Goal: Task Accomplishment & Management: Use online tool/utility

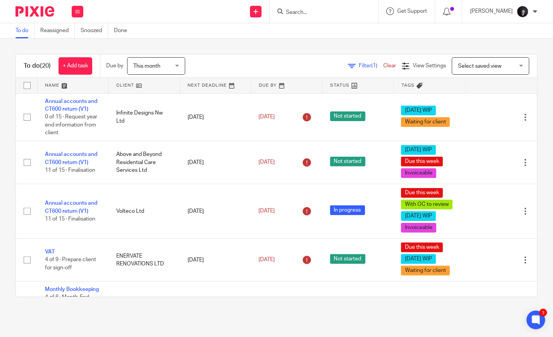
click at [349, 63] on div "Filter (1) Clear" at bounding box center [375, 66] width 54 height 8
click at [359, 64] on span "Filter (1)" at bounding box center [371, 65] width 24 height 5
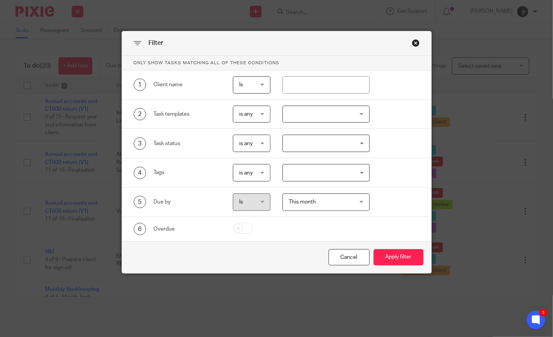
click at [311, 112] on div at bounding box center [325, 114] width 87 height 17
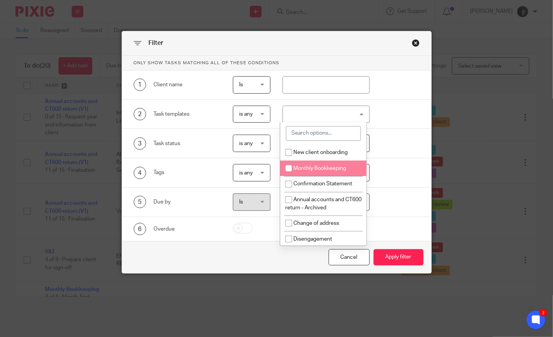
click at [329, 168] on span "Monthly Bookkeeping" at bounding box center [319, 168] width 53 height 5
checkbox input "true"
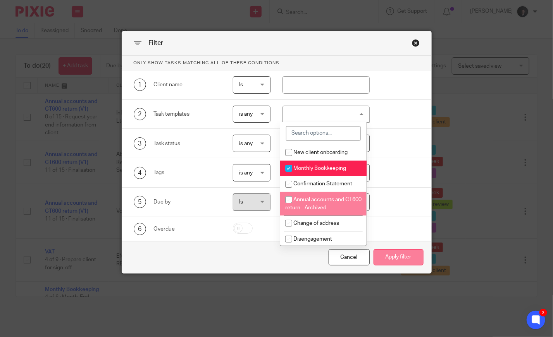
click at [405, 258] on button "Apply filter" at bounding box center [398, 257] width 50 height 17
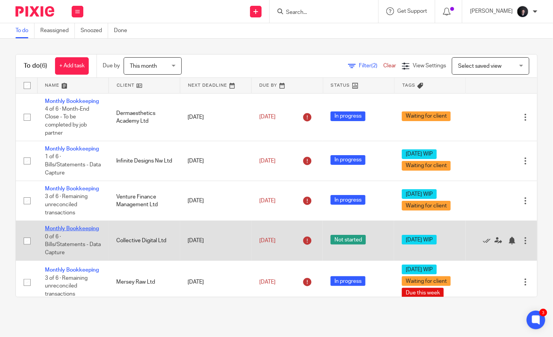
click at [57, 232] on link "Monthly Bookkeeping" at bounding box center [72, 228] width 54 height 5
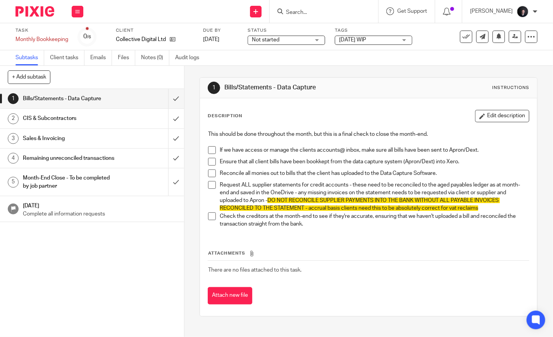
click at [211, 152] on span at bounding box center [212, 150] width 8 height 8
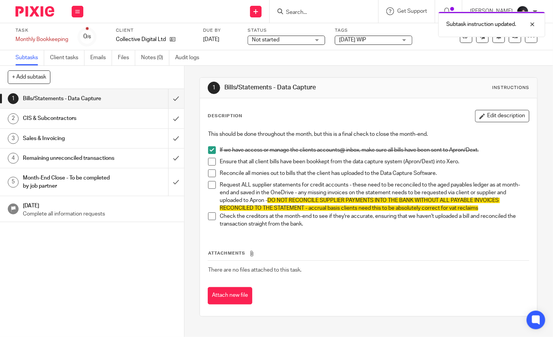
click at [208, 162] on span at bounding box center [212, 162] width 8 height 8
click at [210, 172] on span at bounding box center [212, 174] width 8 height 8
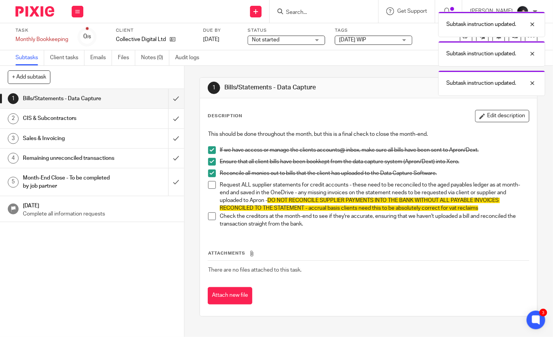
click at [211, 187] on span at bounding box center [212, 185] width 8 height 8
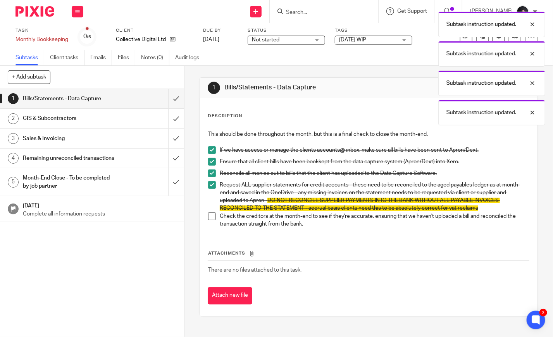
click at [211, 217] on span at bounding box center [212, 217] width 8 height 8
click at [275, 43] on span "Not started" at bounding box center [281, 40] width 58 height 8
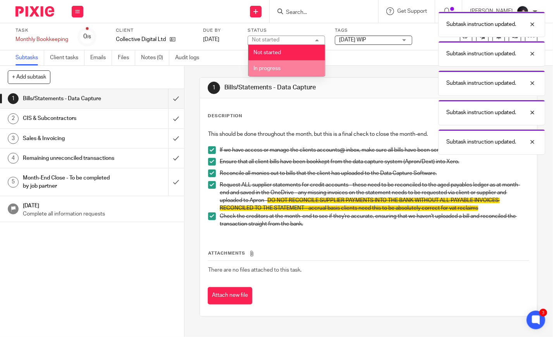
click at [275, 69] on span "In progress" at bounding box center [266, 68] width 27 height 5
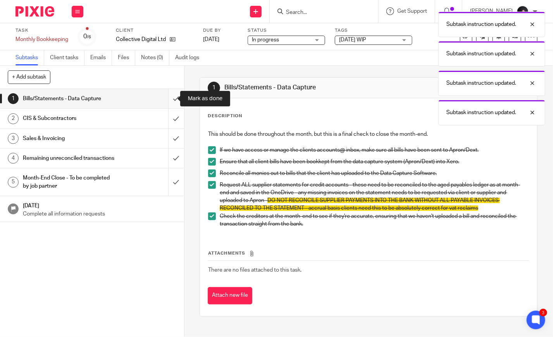
click at [171, 97] on input "submit" at bounding box center [92, 98] width 184 height 19
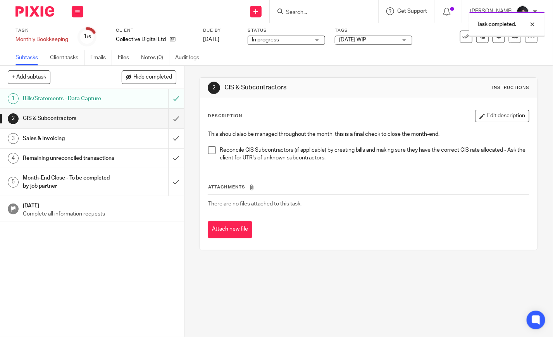
click at [211, 151] on span at bounding box center [212, 150] width 8 height 8
click at [122, 138] on div "Sales & Invoicing" at bounding box center [91, 139] width 137 height 12
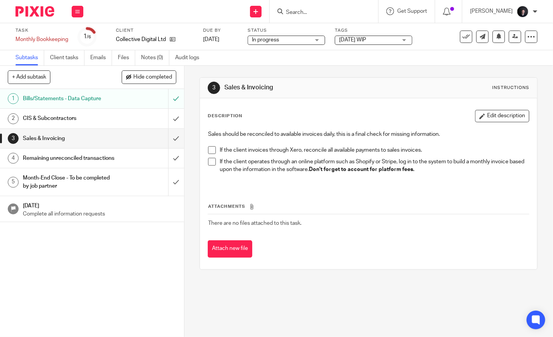
click at [211, 148] on span at bounding box center [212, 150] width 8 height 8
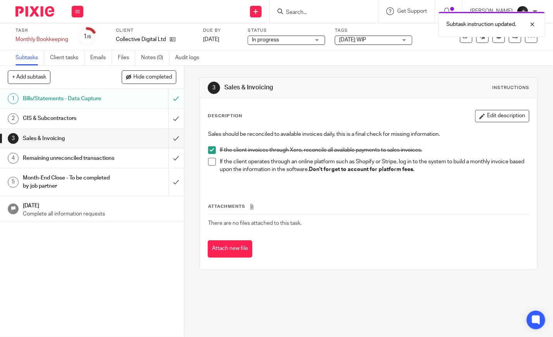
click at [211, 161] on span at bounding box center [212, 162] width 8 height 8
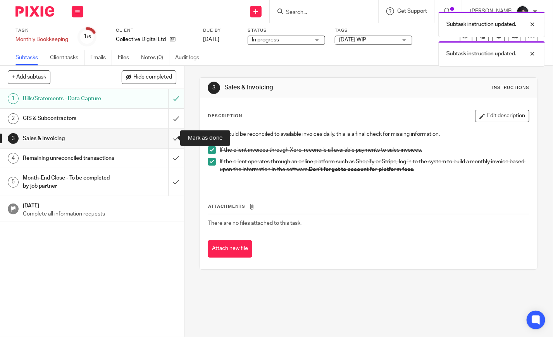
click at [166, 140] on input "submit" at bounding box center [92, 138] width 184 height 19
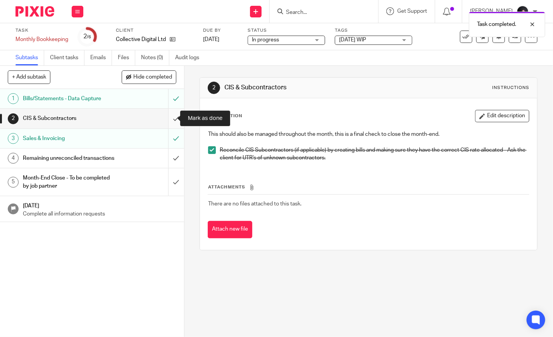
click at [168, 117] on input "submit" at bounding box center [92, 118] width 184 height 19
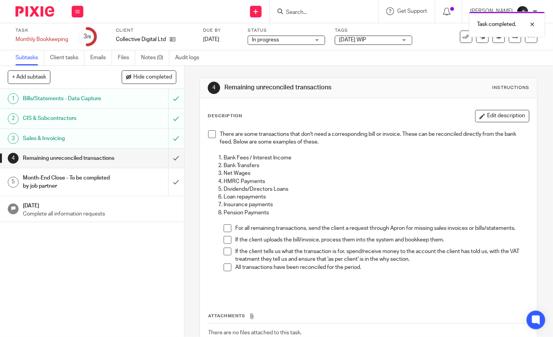
click at [209, 134] on span at bounding box center [212, 135] width 8 height 8
click at [226, 225] on span at bounding box center [227, 229] width 8 height 8
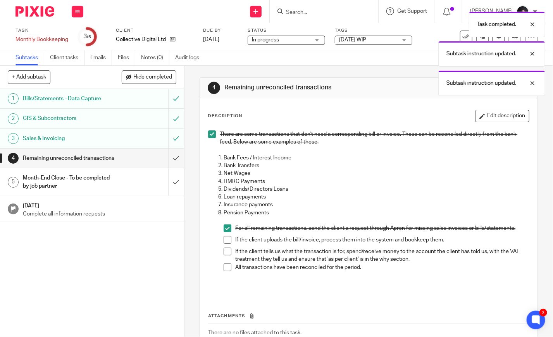
click at [371, 43] on div "Task completed. Subtask instruction updated. Subtask instruction updated." at bounding box center [411, 52] width 269 height 88
click at [405, 40] on div "Task completed. Subtask instruction updated. Subtask instruction updated." at bounding box center [411, 52] width 269 height 88
click at [392, 40] on div "Subtask instruction updated. Subtask instruction updated." at bounding box center [411, 37] width 269 height 59
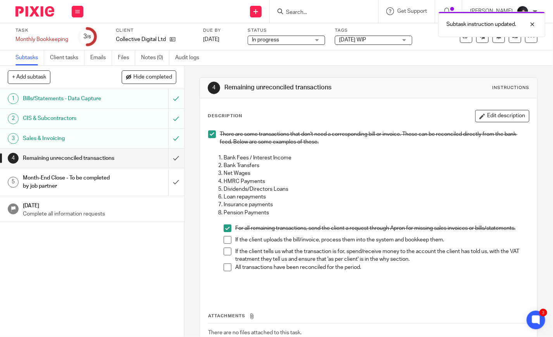
click at [404, 40] on div "[DATE] WIP" at bounding box center [373, 40] width 77 height 9
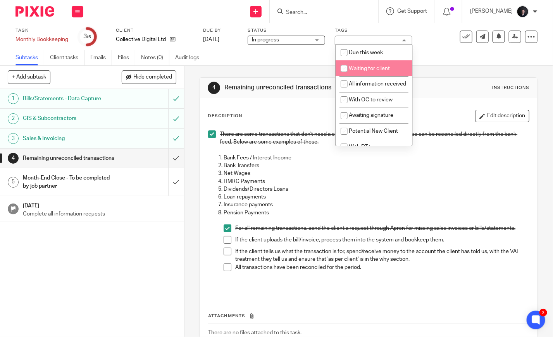
click at [376, 65] on li "Waiting for client" at bounding box center [373, 68] width 77 height 16
checkbox input "true"
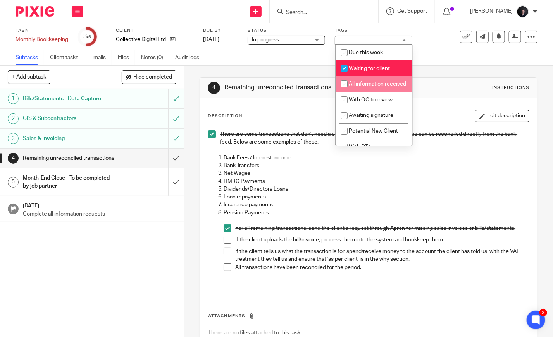
click at [252, 67] on div "4 Remaining unreconciled transactions Instructions Description Edit description…" at bounding box center [368, 228] width 338 height 325
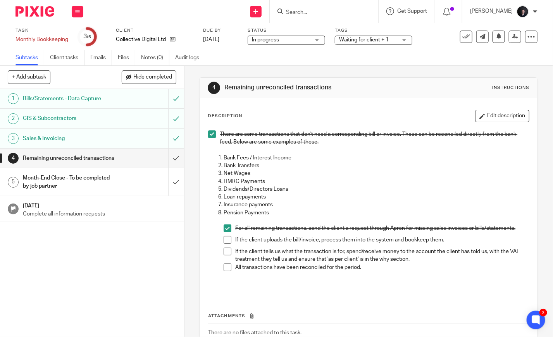
click at [42, 10] on img at bounding box center [34, 11] width 39 height 10
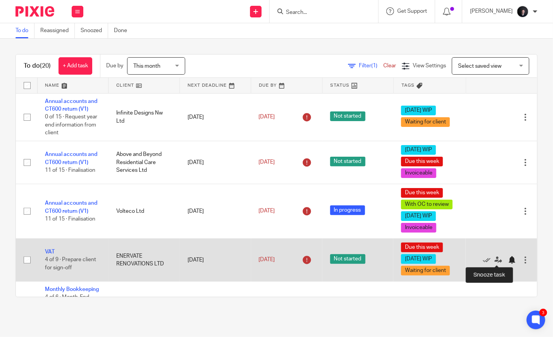
click at [508, 258] on div at bounding box center [512, 260] width 8 height 8
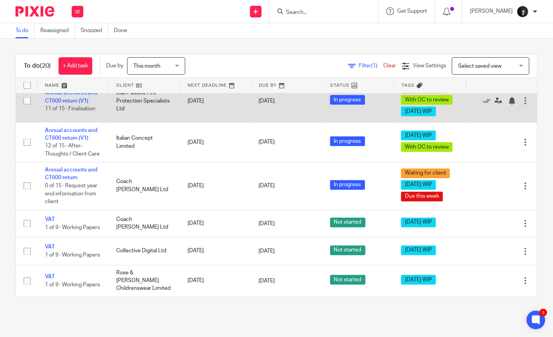
scroll to position [631, 0]
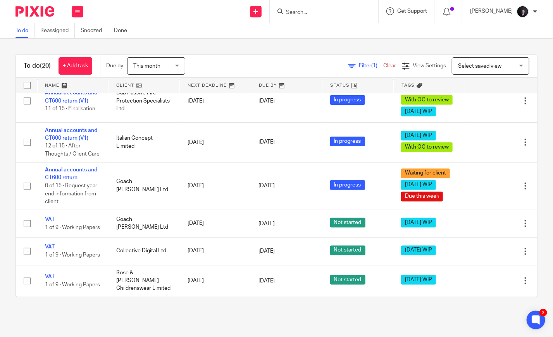
click at [57, 84] on link at bounding box center [73, 85] width 71 height 15
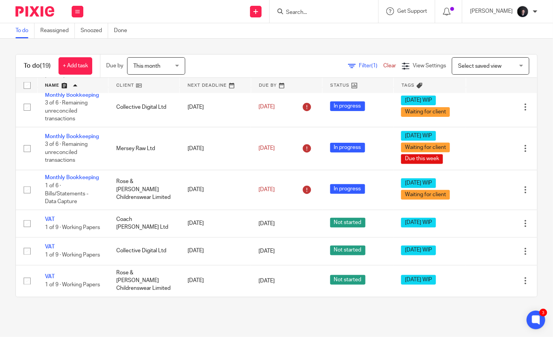
scroll to position [631, 0]
